Goal: Navigation & Orientation: Find specific page/section

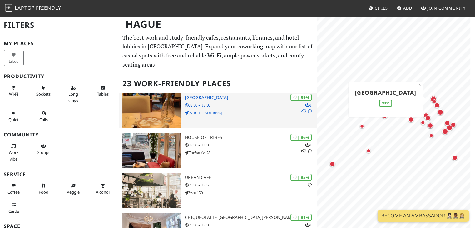
click at [156, 93] on img at bounding box center [151, 110] width 58 height 35
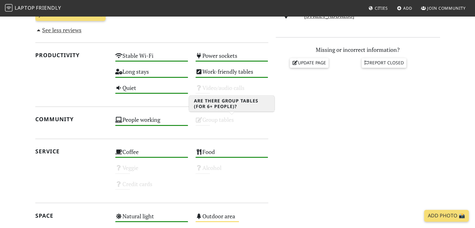
scroll to position [275, 0]
